Goal: Task Accomplishment & Management: Manage account settings

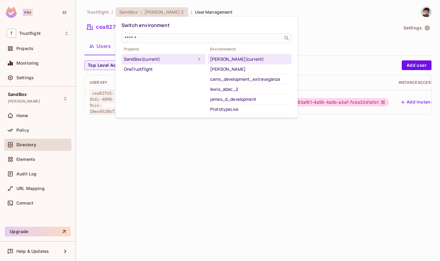
drag, startPoint x: 160, startPoint y: 185, endPoint x: 148, endPoint y: 163, distance: 25.6
click at [162, 183] on div at bounding box center [220, 130] width 440 height 261
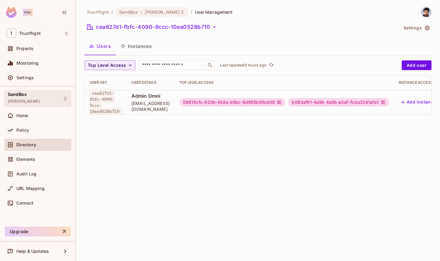
click at [37, 102] on div "SandBox alex_dev" at bounding box center [37, 98] width 67 height 17
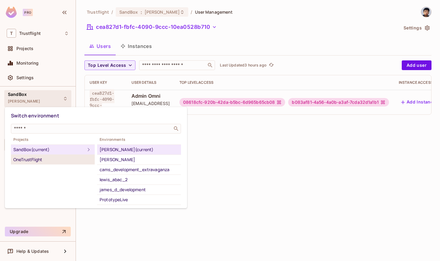
click at [37, 162] on div "OneTrustFlight" at bounding box center [52, 159] width 79 height 7
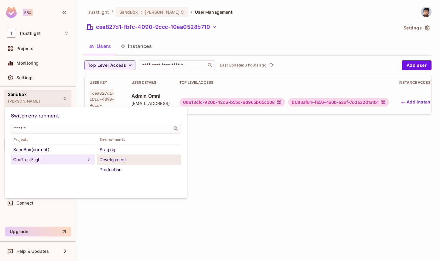
click at [122, 160] on div "Development" at bounding box center [139, 159] width 79 height 7
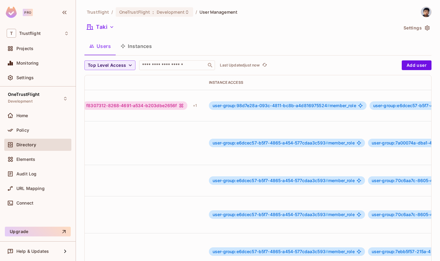
scroll to position [0, 394]
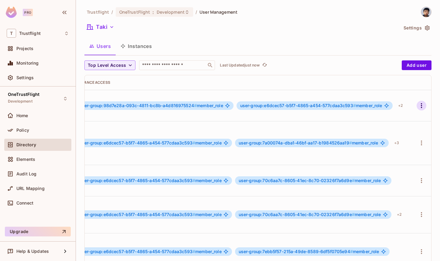
click at [418, 102] on icon "button" at bounding box center [421, 105] width 7 height 7
click at [389, 130] on div "Edit Attributes" at bounding box center [392, 130] width 30 height 6
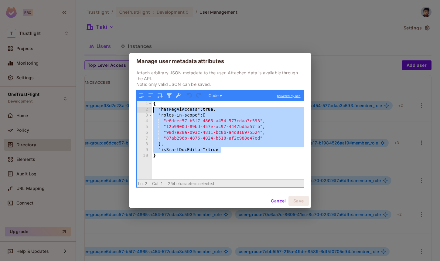
drag, startPoint x: 238, startPoint y: 149, endPoint x: 137, endPoint y: 111, distance: 108.1
click at [137, 111] on div "1 2 3 4 5 6 7 8 9 10 { "hasRegAiAccess" : true , "roles-in-scope" : [ "e6dcec57…" at bounding box center [220, 140] width 167 height 78
click at [275, 201] on button "Cancel" at bounding box center [279, 201] width 20 height 10
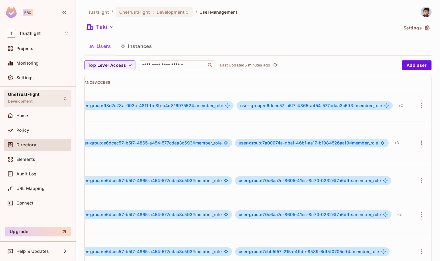
click at [34, 100] on div "OneTrustFlight Development" at bounding box center [24, 98] width 32 height 13
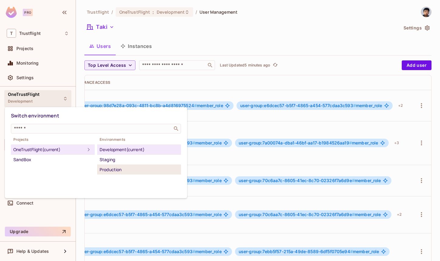
click at [124, 172] on div "Production" at bounding box center [139, 169] width 79 height 7
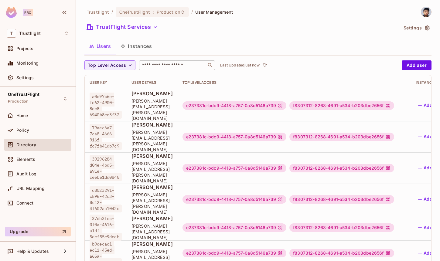
click at [166, 67] on input "text" at bounding box center [173, 65] width 64 height 6
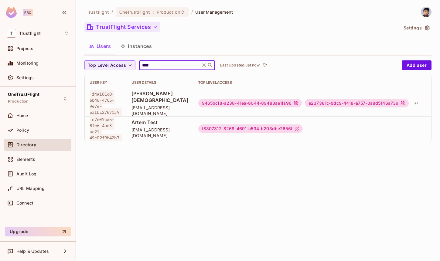
type input "****"
click at [148, 30] on button "TrustFlight Services" at bounding box center [122, 27] width 76 height 10
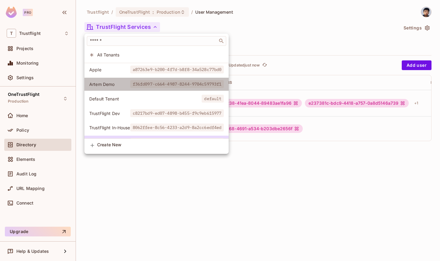
click at [110, 88] on li "Artem Demo f36fd097-c664-4987-8244-9704c59793f1" at bounding box center [156, 84] width 144 height 13
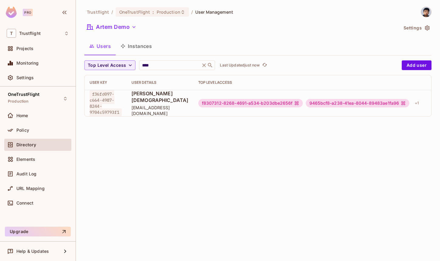
scroll to position [0, 98]
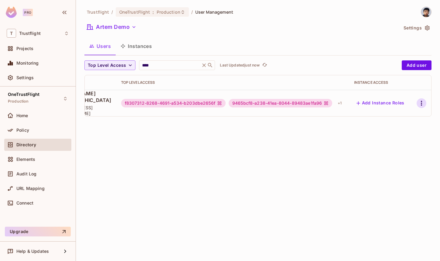
click at [421, 100] on icon "button" at bounding box center [421, 103] width 7 height 7
click at [387, 128] on div "Edit Attributes" at bounding box center [396, 130] width 30 height 6
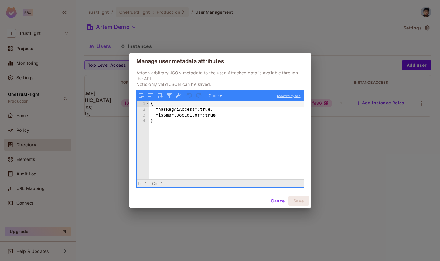
click at [280, 204] on button "Cancel" at bounding box center [279, 201] width 20 height 10
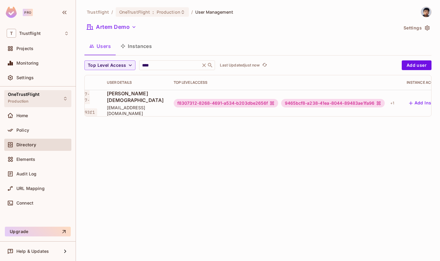
scroll to position [0, 0]
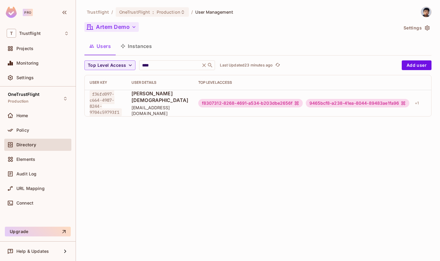
click at [100, 26] on button "Artem Demo" at bounding box center [111, 27] width 54 height 10
click at [124, 29] on button "Artem Demo" at bounding box center [111, 27] width 54 height 10
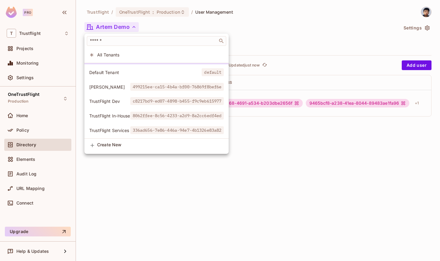
scroll to position [31, 0]
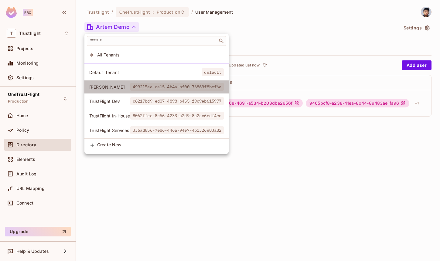
click at [106, 84] on span "[PERSON_NAME]" at bounding box center [109, 87] width 41 height 6
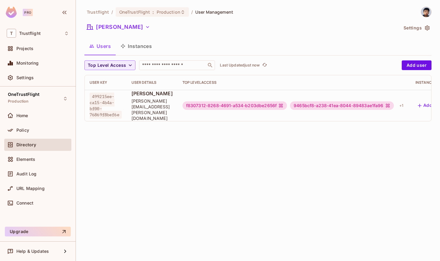
click at [151, 97] on span "[PERSON_NAME]" at bounding box center [152, 93] width 41 height 7
click at [150, 97] on span "[PERSON_NAME]" at bounding box center [152, 93] width 41 height 7
drag, startPoint x: 90, startPoint y: 93, endPoint x: 121, endPoint y: 111, distance: 36.2
click at [121, 111] on span "499215ee-ca15-4b4a-bf00-76869f8bef6e" at bounding box center [106, 106] width 32 height 26
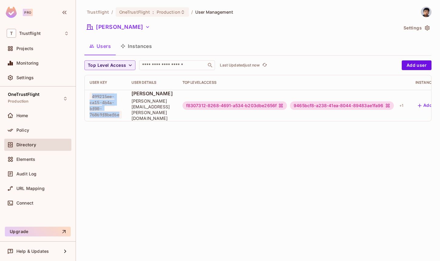
copy span "499215ee-ca15-4b4a-bf00-76869f8bef6e"
